Goal: Transaction & Acquisition: Download file/media

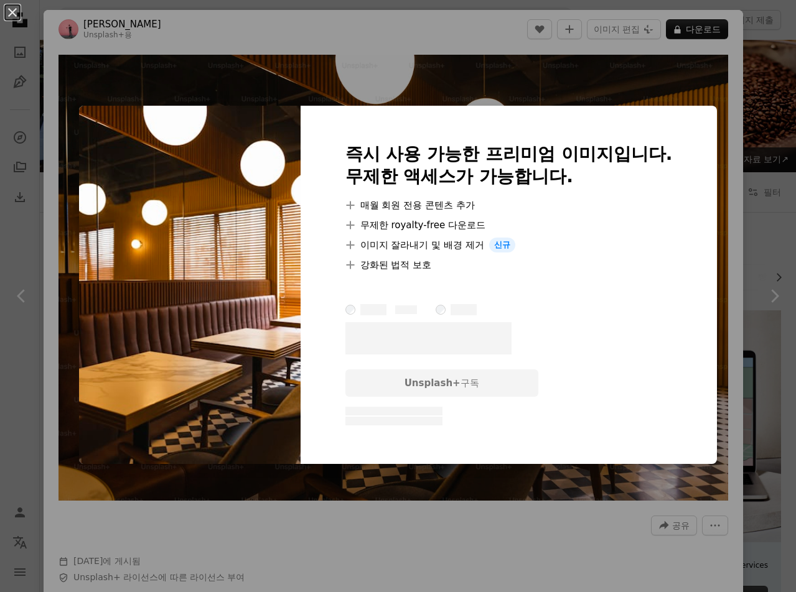
scroll to position [465, 0]
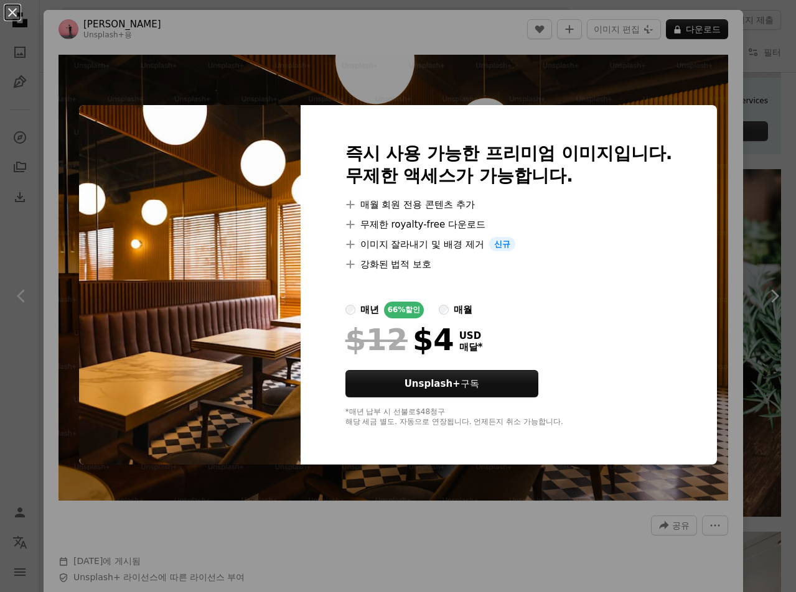
click at [165, 88] on div "An X shape 즉시 사용 가능한 프리미엄 이미지입니다. 무제한 액세스가 가능합니다. A plus sign 매월 회원 전용 콘텐츠 추가 A…" at bounding box center [398, 296] width 796 height 592
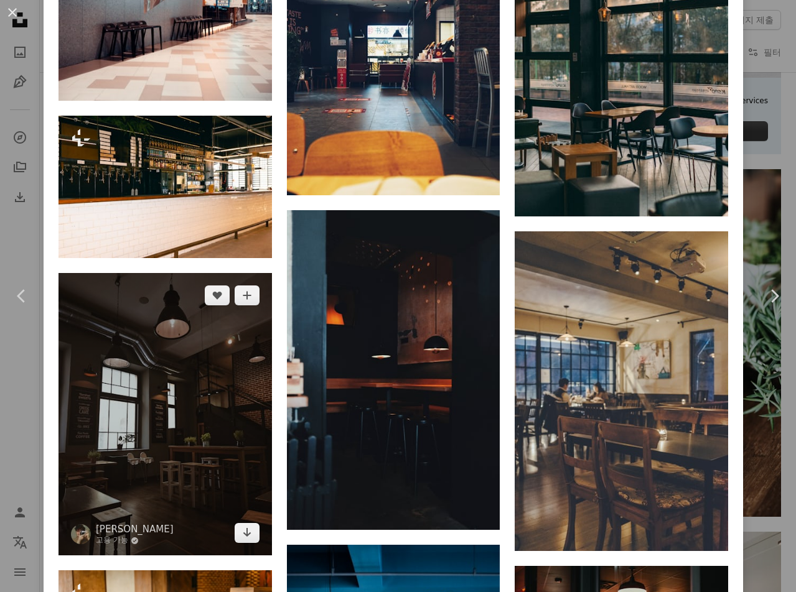
scroll to position [2364, 0]
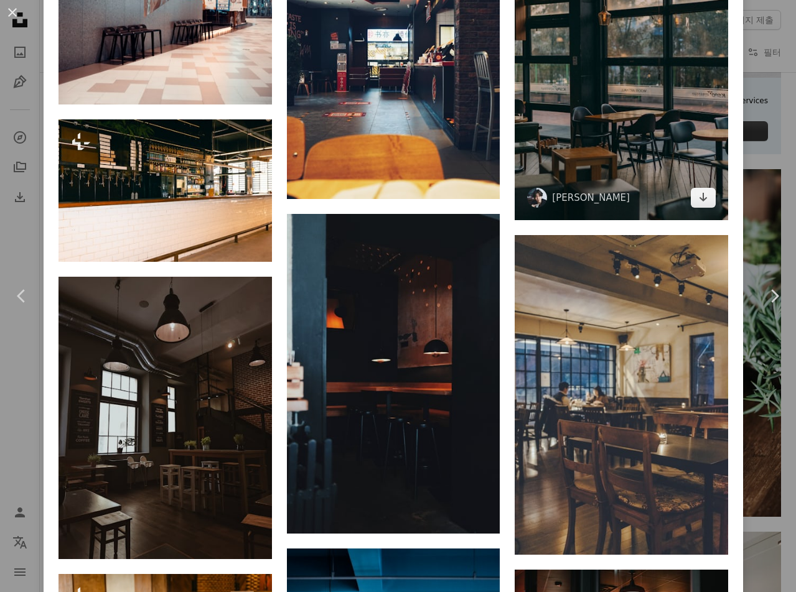
click at [625, 125] on img at bounding box center [620, 60] width 213 height 320
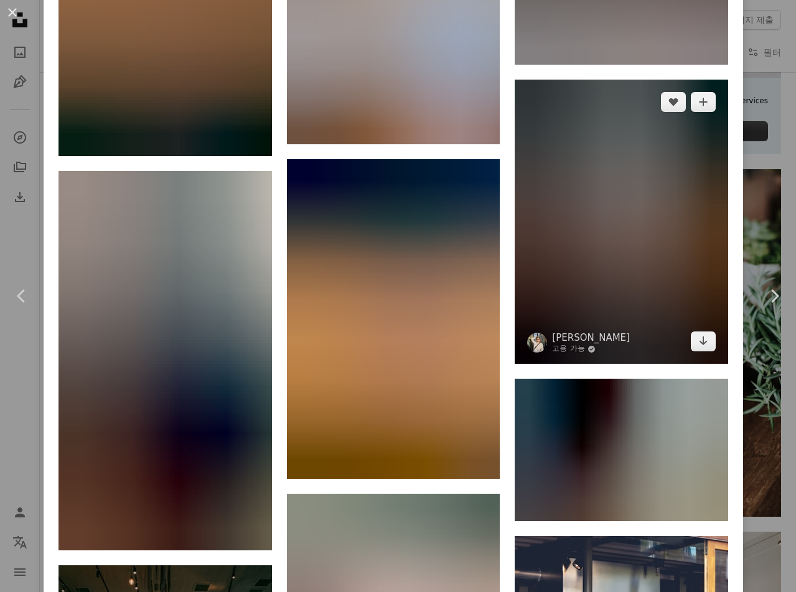
scroll to position [11757, 0]
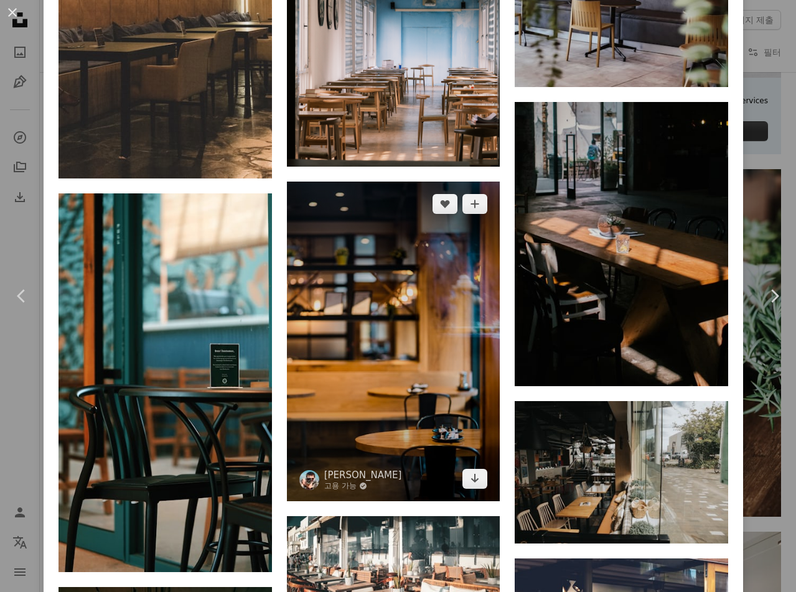
click at [396, 206] on img at bounding box center [393, 342] width 213 height 320
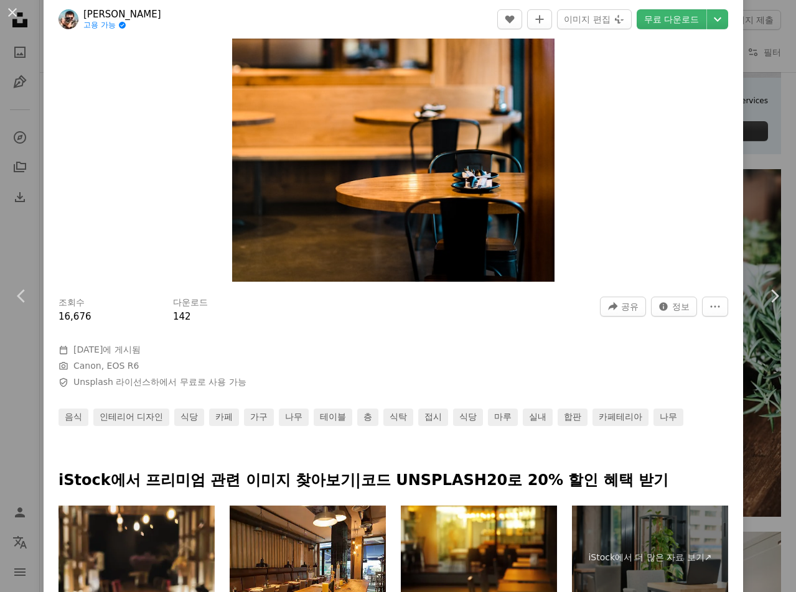
scroll to position [124, 0]
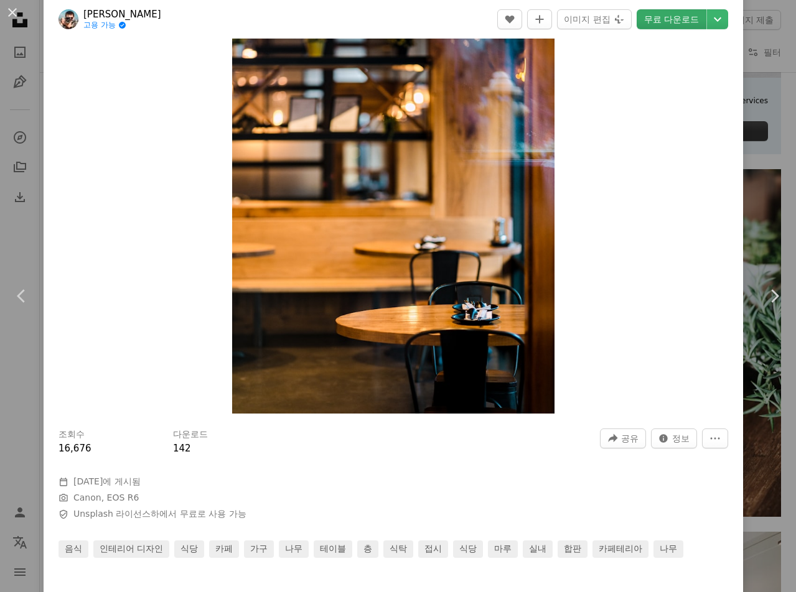
click at [654, 16] on link "무료 다운로드" at bounding box center [671, 19] width 70 height 20
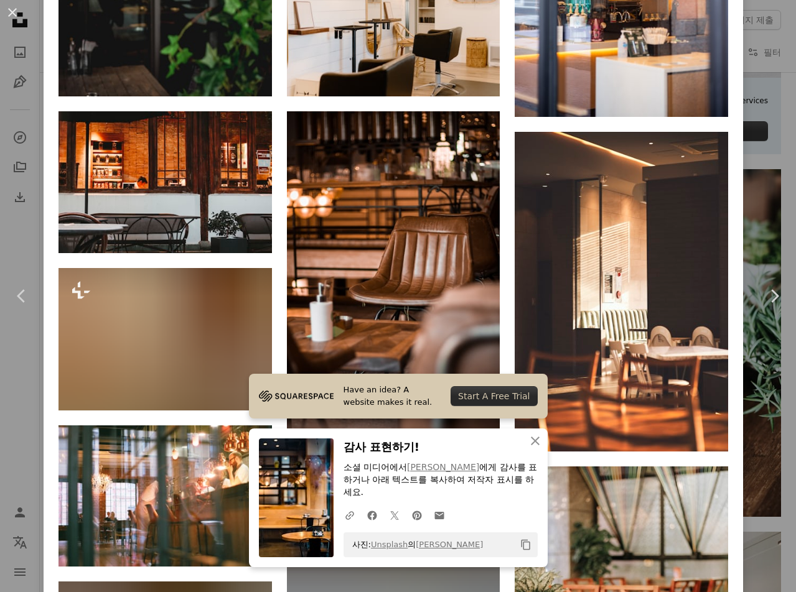
scroll to position [1680, 0]
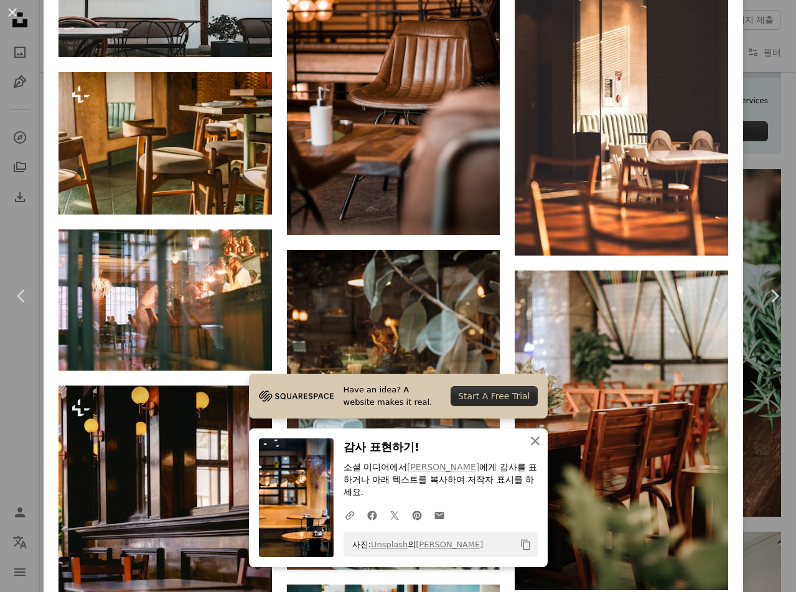
click at [532, 440] on icon "An X shape" at bounding box center [535, 441] width 15 height 15
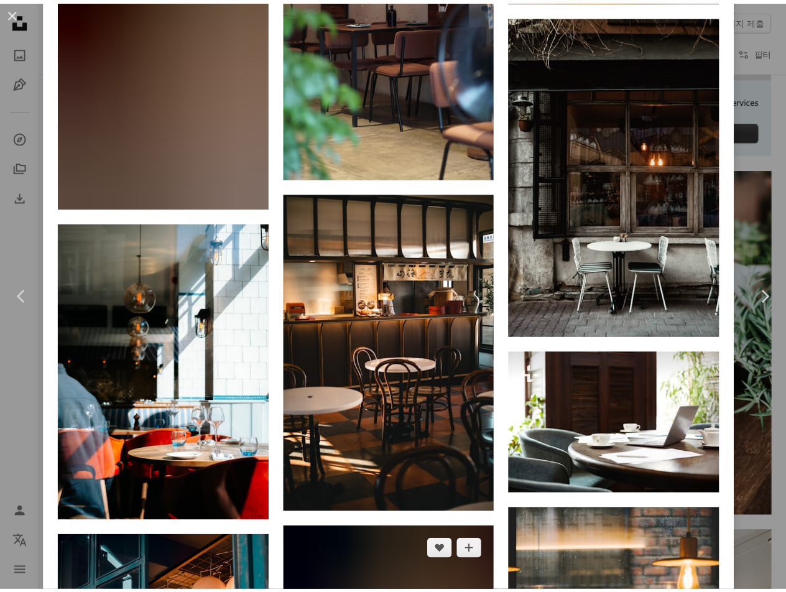
scroll to position [8448, 0]
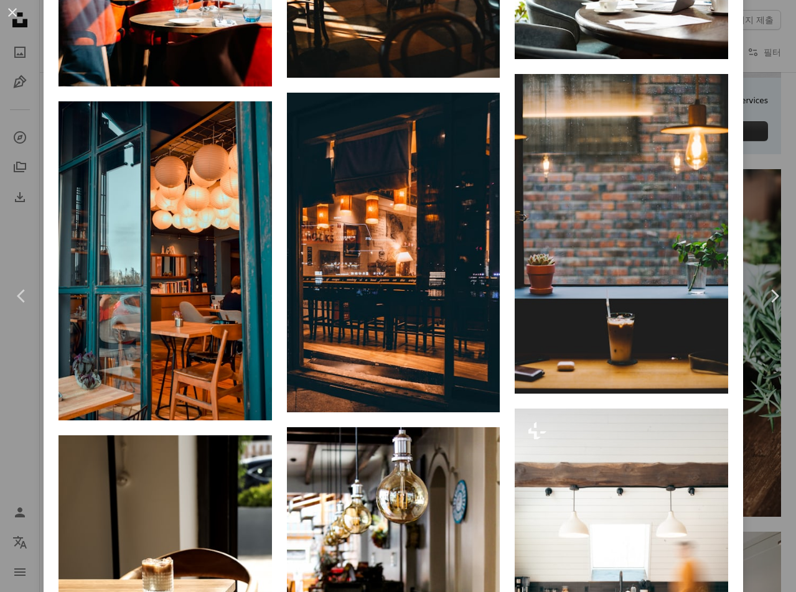
click at [20, 378] on div "An X shape Chevron left Chevron right [PERSON_NAME] 고용 가능 A checkmark inside of…" at bounding box center [398, 296] width 796 height 592
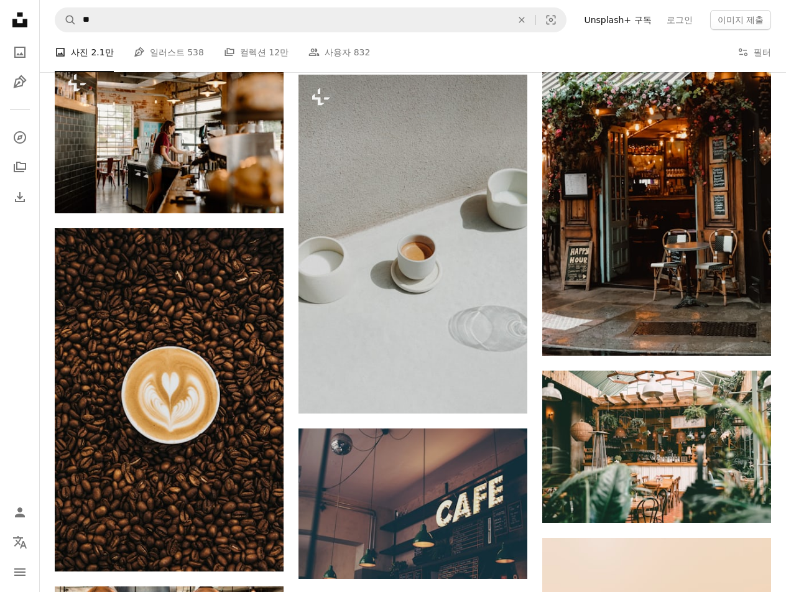
scroll to position [4260, 0]
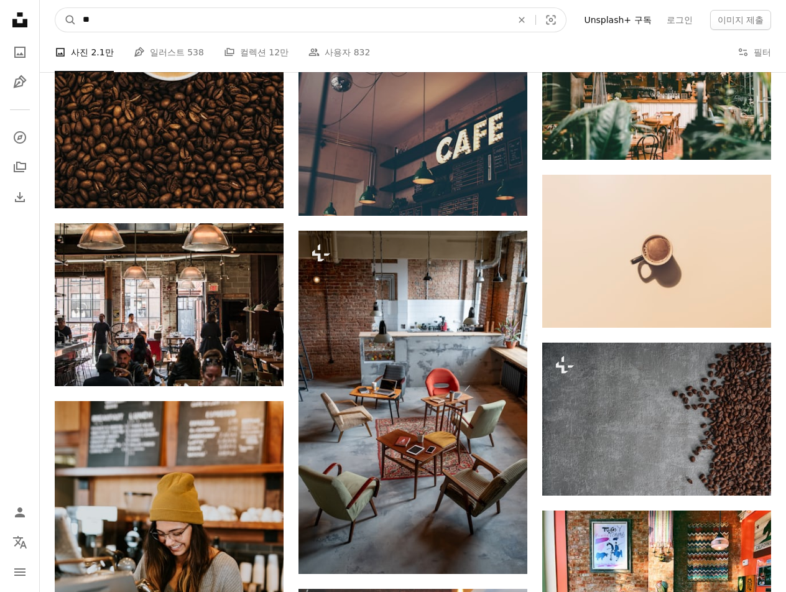
click at [261, 17] on input "**" at bounding box center [293, 20] width 432 height 24
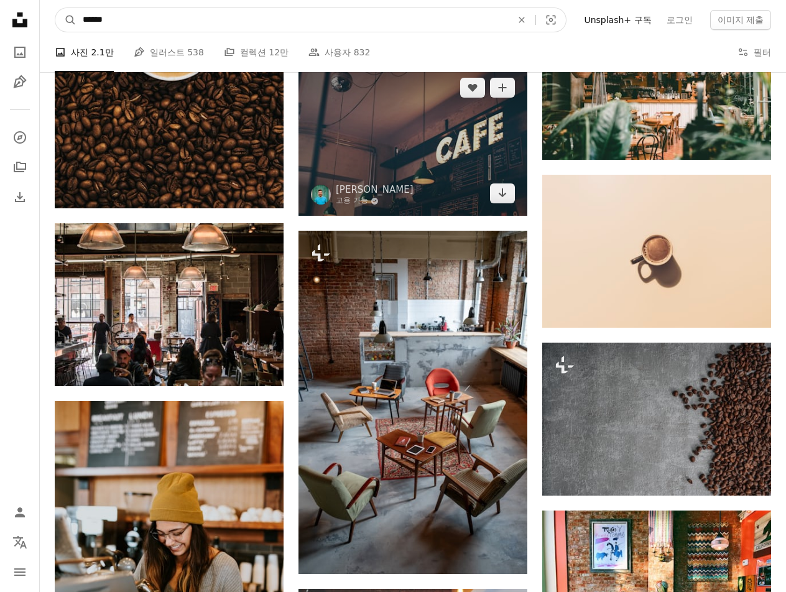
type input "******"
click button "A magnifying glass" at bounding box center [65, 20] width 21 height 24
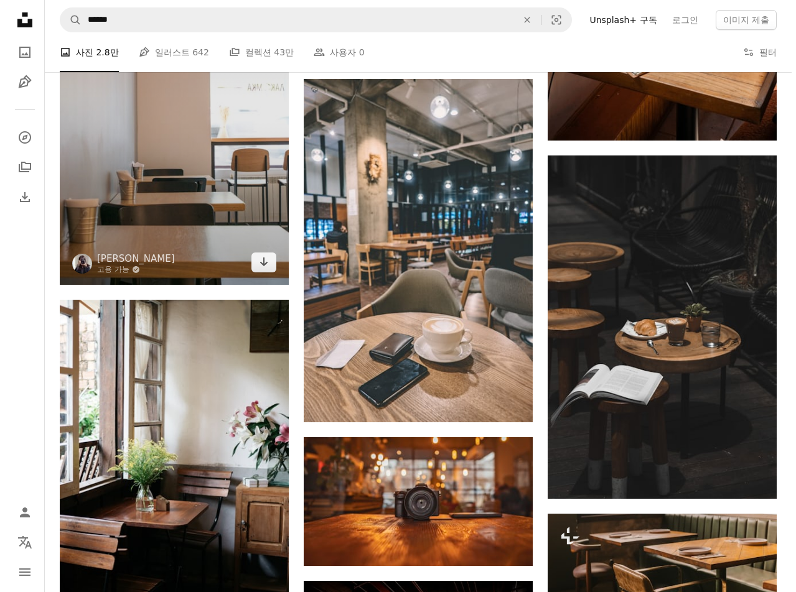
scroll to position [654, 0]
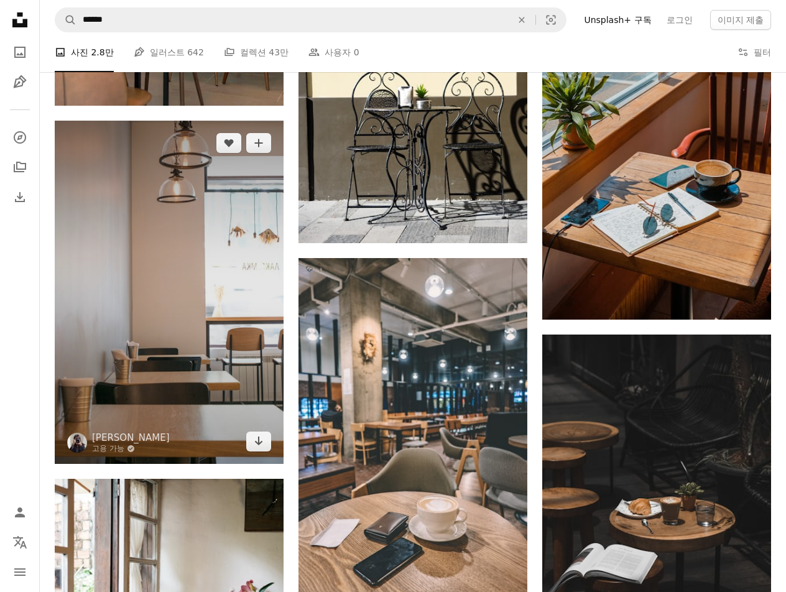
click at [218, 379] on img at bounding box center [169, 292] width 229 height 343
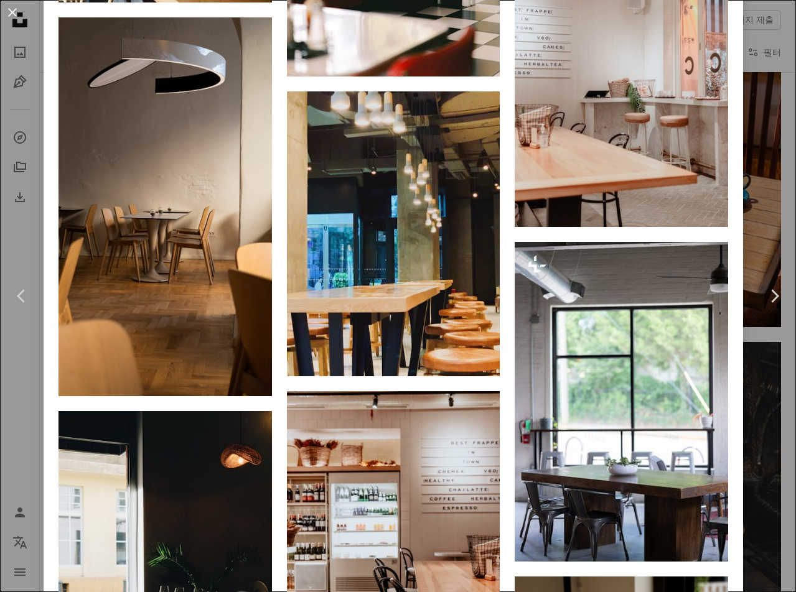
scroll to position [7210, 0]
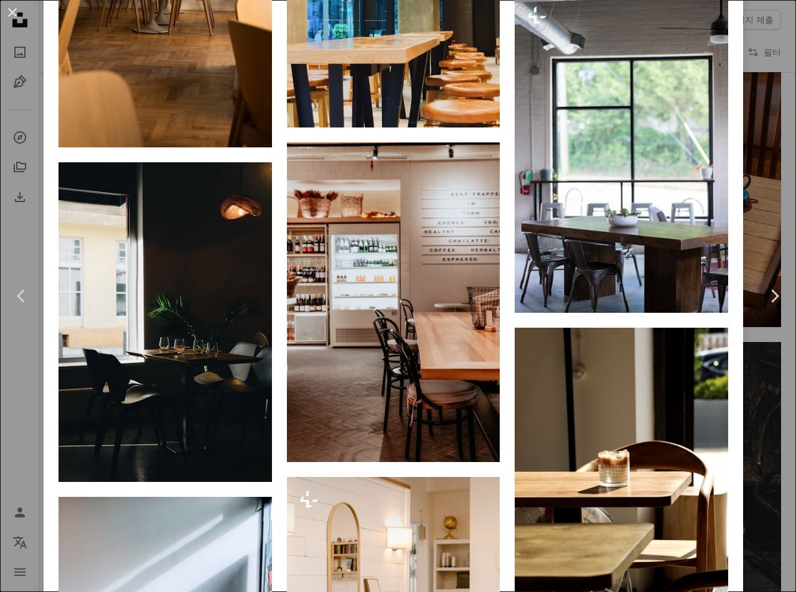
drag, startPoint x: 786, startPoint y: 515, endPoint x: 806, endPoint y: 227, distance: 288.7
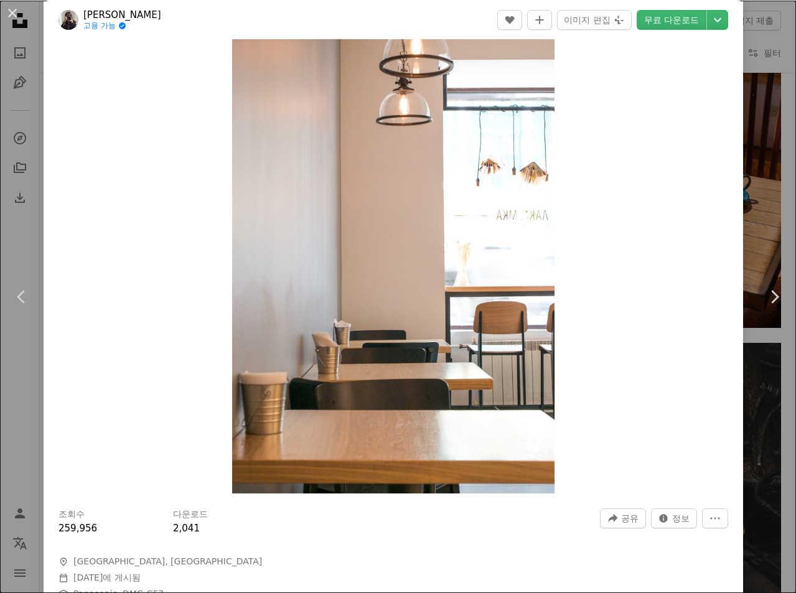
scroll to position [18, 0]
